Goal: Information Seeking & Learning: Learn about a topic

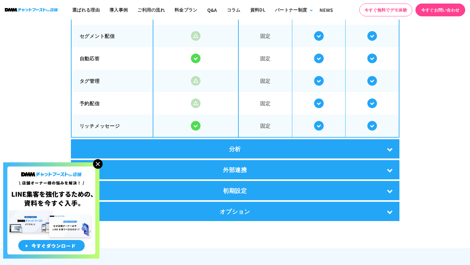
scroll to position [1399, 0]
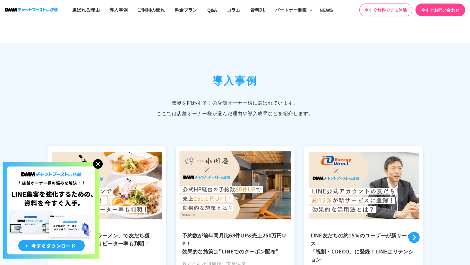
click at [99, 164] on img at bounding box center [98, 164] width 10 height 10
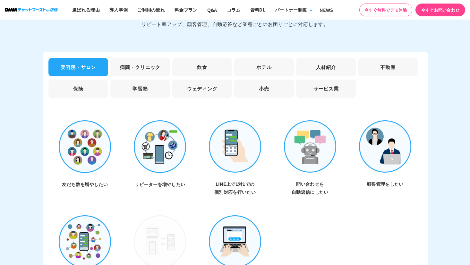
scroll to position [1851, 0]
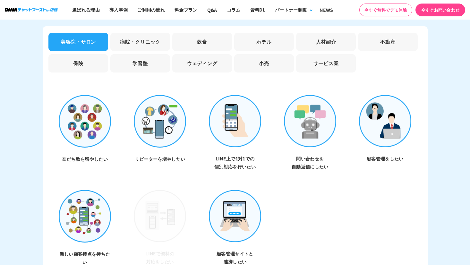
click at [147, 38] on li "病院・クリニック" at bounding box center [140, 42] width 60 height 18
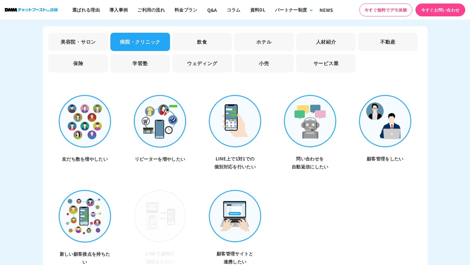
click at [71, 36] on li "美容院・サロン" at bounding box center [78, 42] width 60 height 18
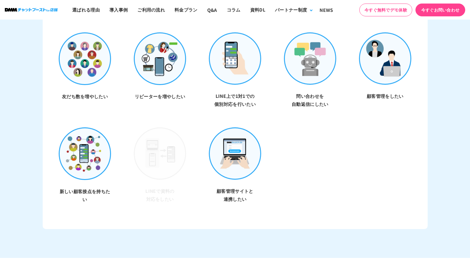
scroll to position [1815, 0]
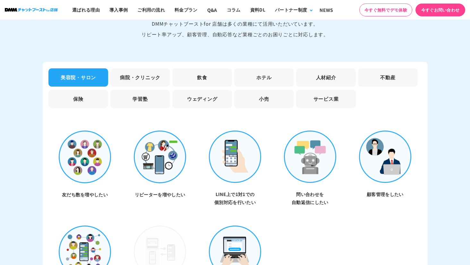
click at [145, 74] on li "病院・クリニック" at bounding box center [140, 77] width 60 height 18
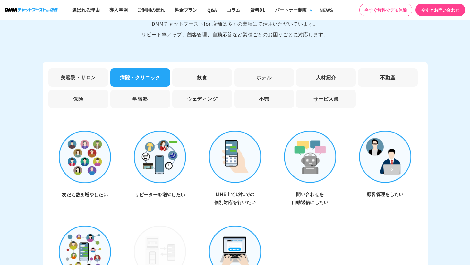
click at [196, 74] on li "飲食" at bounding box center [202, 77] width 60 height 18
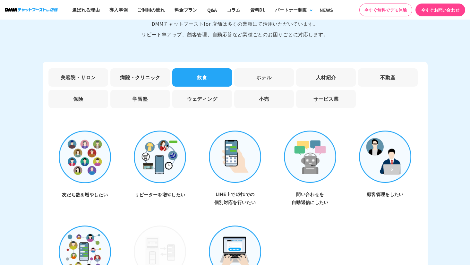
click at [83, 71] on li "美容院・サロン" at bounding box center [78, 77] width 60 height 18
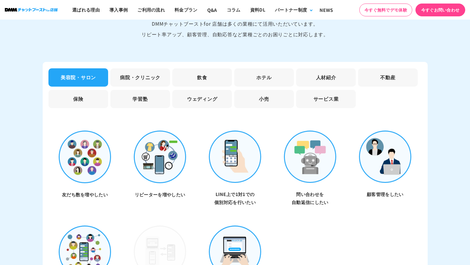
click at [83, 71] on li "美容院・サロン" at bounding box center [78, 77] width 60 height 18
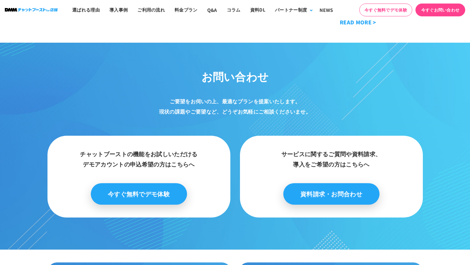
scroll to position [3231, 0]
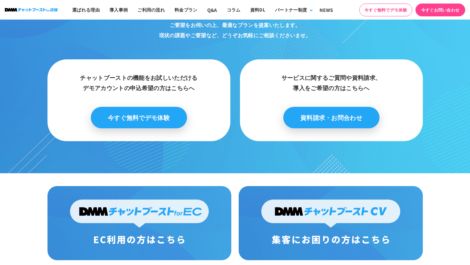
click at [157, 107] on link "今すぐ無料でデモ体験" at bounding box center [139, 117] width 96 height 21
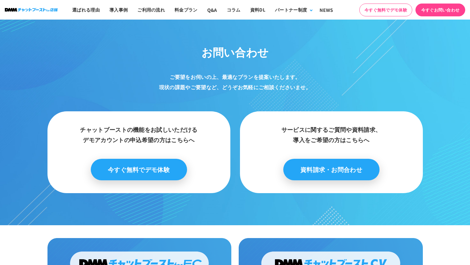
scroll to position [953, 0]
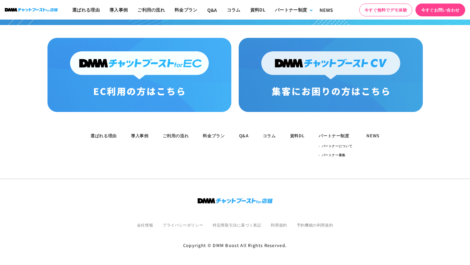
click at [132, 83] on img at bounding box center [139, 75] width 184 height 74
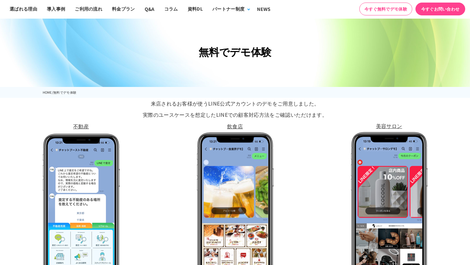
scroll to position [0, 0]
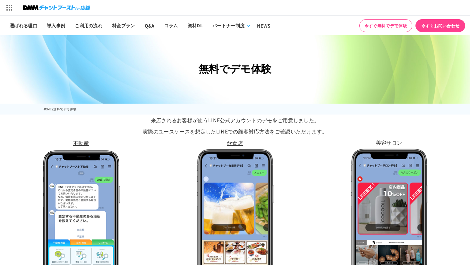
click at [43, 6] on img at bounding box center [56, 7] width 67 height 9
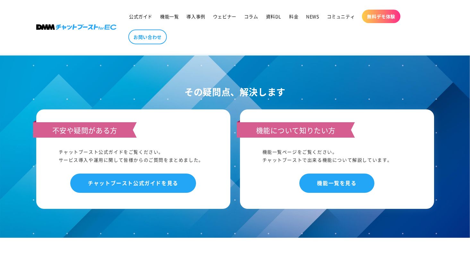
scroll to position [3362, 0]
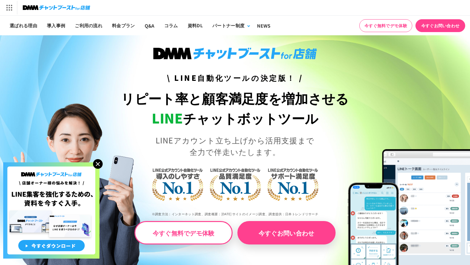
click at [96, 164] on img at bounding box center [98, 164] width 10 height 10
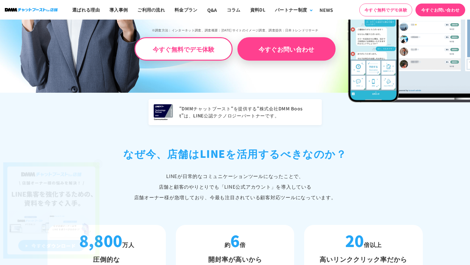
scroll to position [331, 0]
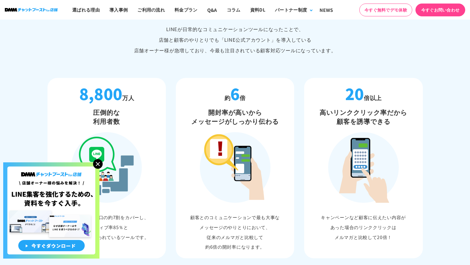
click at [98, 162] on img at bounding box center [98, 164] width 10 height 10
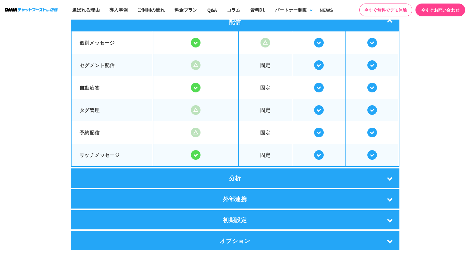
scroll to position [1265, 0]
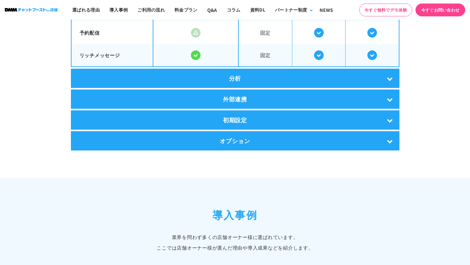
click at [252, 66] on div "機能 mini プラン ライト プラン スタンダード プラン 配信 個別メッセージ 固定" at bounding box center [235, 8] width 328 height 283
click at [248, 119] on div "初期設定" at bounding box center [235, 119] width 328 height 19
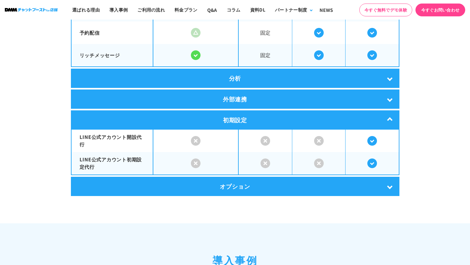
click at [248, 119] on div "初期設定" at bounding box center [235, 119] width 328 height 19
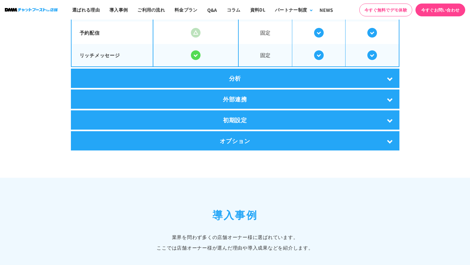
click at [236, 142] on div "オプション" at bounding box center [235, 140] width 328 height 19
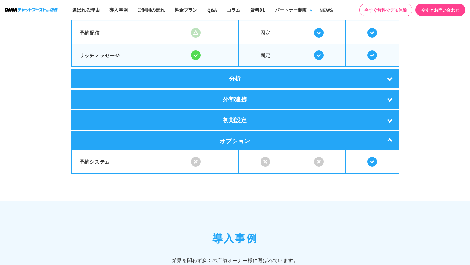
click at [236, 142] on div "オプション" at bounding box center [235, 140] width 328 height 19
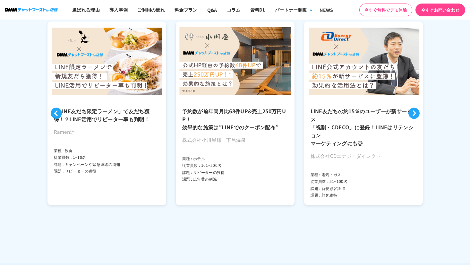
scroll to position [1432, 0]
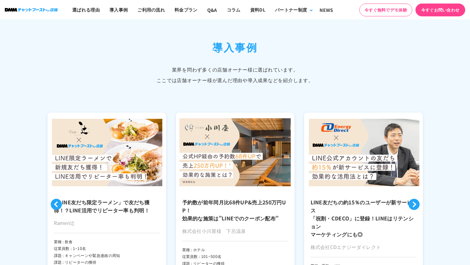
click at [306, 87] on div "導入事例 業界を問わず多くの店舗オーナー様に選ばれています。 ここでは店舗オーナー様が選んだ理由や導入成果などを紹介します。 Previous LINE友だち…" at bounding box center [235, 170] width 470 height 262
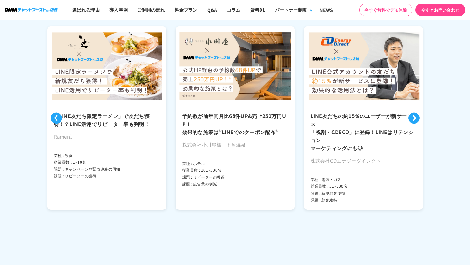
scroll to position [1485, 0]
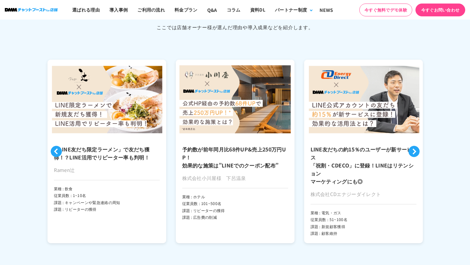
click at [414, 149] on button "Next" at bounding box center [413, 151] width 11 height 11
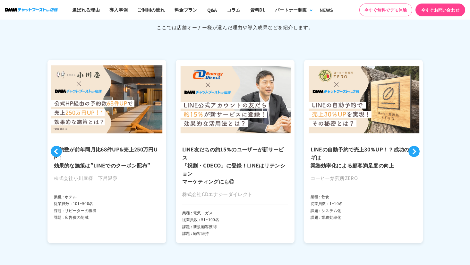
click at [414, 149] on button "Next" at bounding box center [413, 151] width 11 height 11
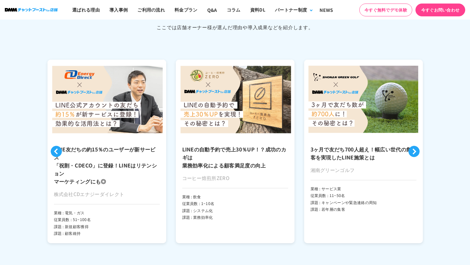
click at [414, 149] on button "Next" at bounding box center [413, 151] width 11 height 11
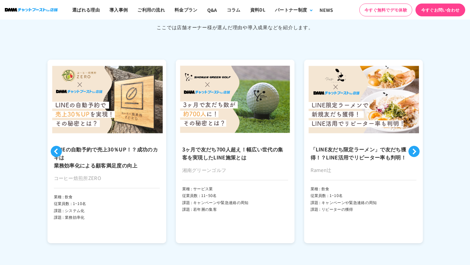
click at [414, 149] on button "Next" at bounding box center [413, 151] width 11 height 11
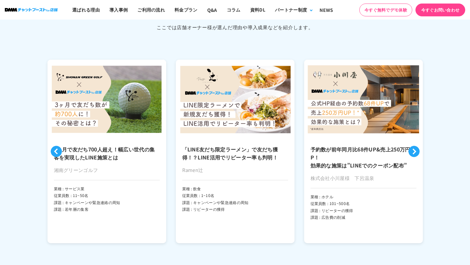
click at [414, 149] on button "Next" at bounding box center [413, 151] width 11 height 11
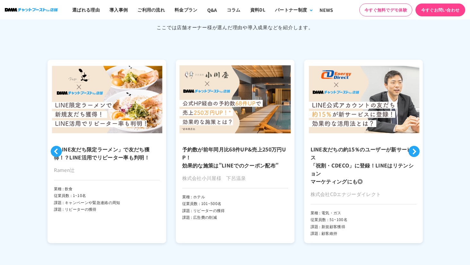
click at [414, 149] on button "Next" at bounding box center [413, 151] width 11 height 11
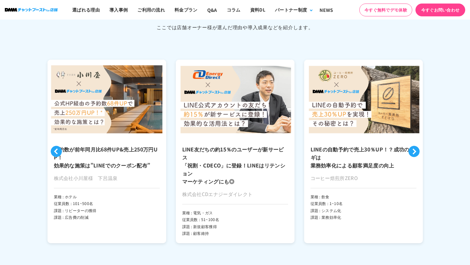
click at [414, 149] on button "Next" at bounding box center [413, 151] width 11 height 11
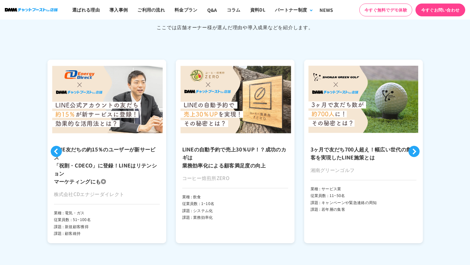
click at [414, 149] on button "Next" at bounding box center [413, 151] width 11 height 11
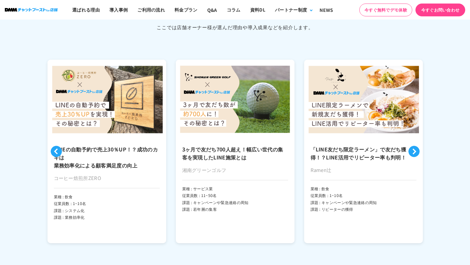
click at [414, 149] on button "Next" at bounding box center [413, 151] width 11 height 11
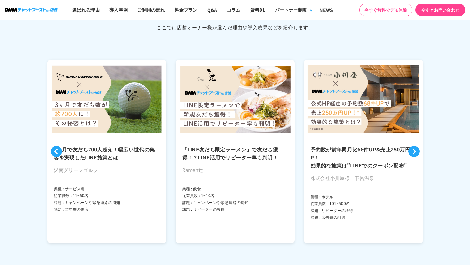
click at [434, 183] on div "導入事例 業界を問わず多くの店舗オーナー様に選ばれています。 ここでは店舗オーナー様が選んだ理由や導入成果などを紹介します。 Previous LINE友だち…" at bounding box center [235, 117] width 470 height 262
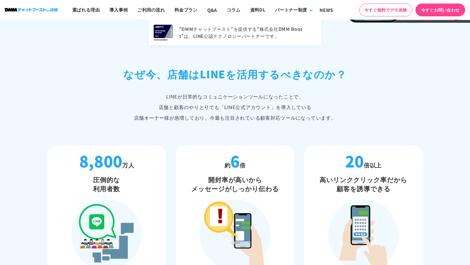
scroll to position [0, 0]
